Goal: Information Seeking & Learning: Learn about a topic

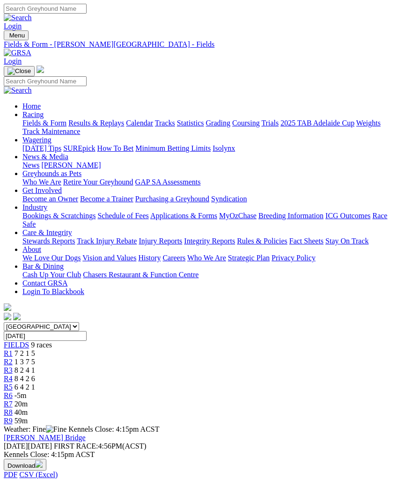
click at [7, 37] on img "Toggle navigation" at bounding box center [7, 37] width 0 height 0
click at [68, 127] on link "Results & Replays" at bounding box center [96, 123] width 56 height 8
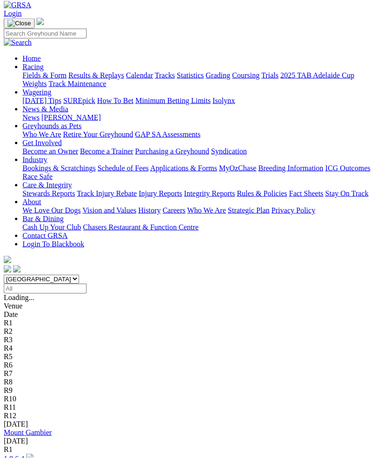
scroll to position [48, 0]
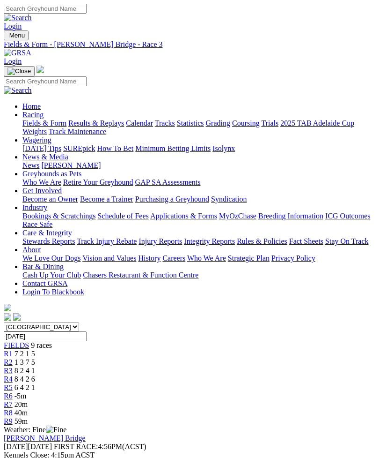
click at [24, 341] on span "FIELDS" at bounding box center [16, 345] width 25 height 8
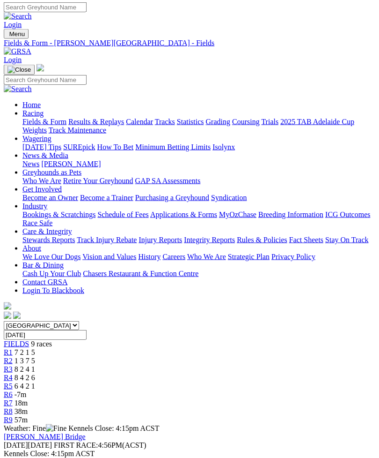
scroll to position [3, 0]
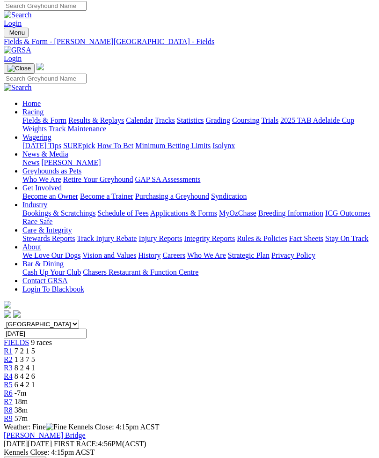
click at [7, 35] on img "Toggle navigation" at bounding box center [7, 35] width 0 height 0
click at [70, 124] on link "Results & Replays" at bounding box center [96, 120] width 56 height 8
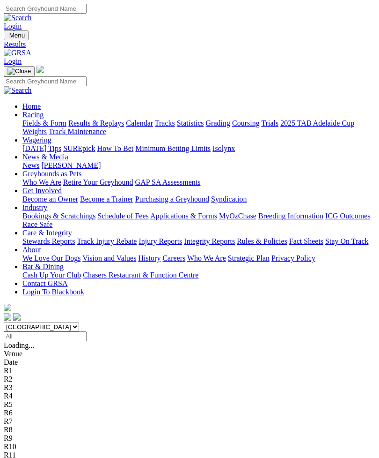
scroll to position [148, 0]
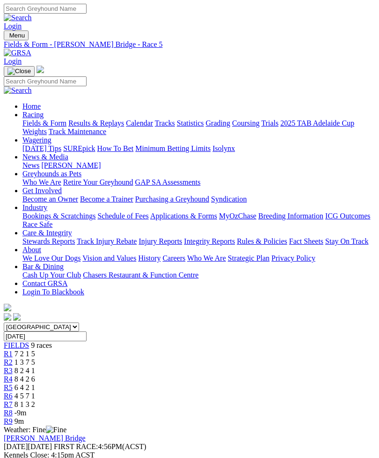
click at [35, 366] on span "8 2 4 1" at bounding box center [25, 370] width 21 height 8
click at [13, 400] on link "R7" at bounding box center [8, 404] width 9 height 8
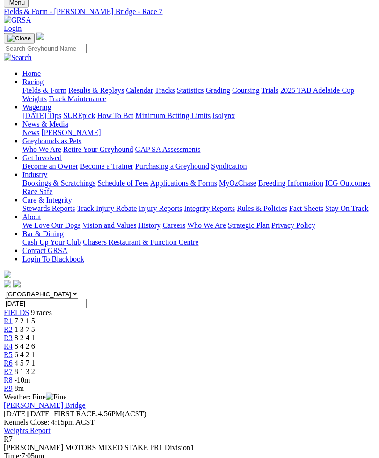
scroll to position [33, 0]
click at [51, 426] on link "Weights Report" at bounding box center [27, 430] width 47 height 8
